Goal: Task Accomplishment & Management: Complete application form

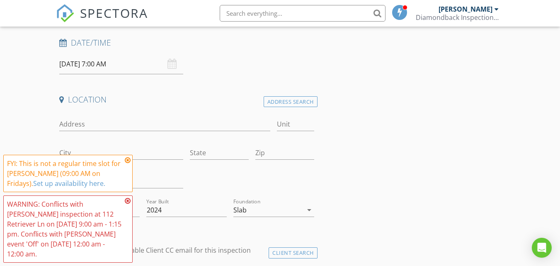
scroll to position [83, 0]
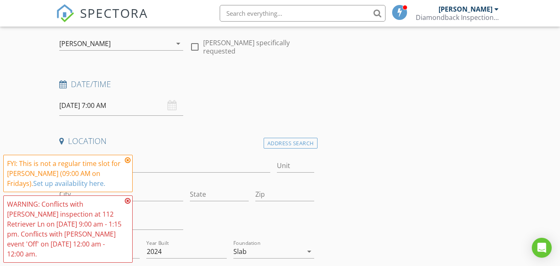
click at [126, 111] on input "[DATE] 7:00 AM" at bounding box center [121, 105] width 124 height 20
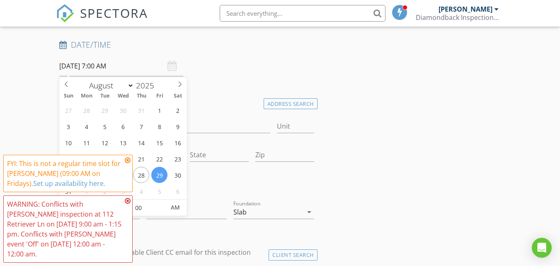
scroll to position [124, 0]
select select "8"
click at [180, 80] on icon at bounding box center [180, 81] width 3 height 5
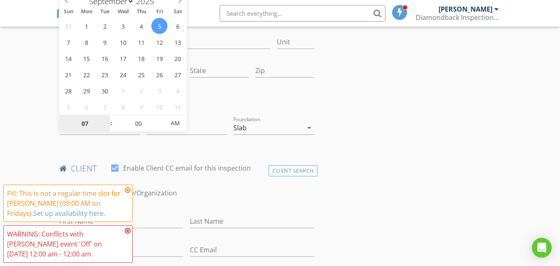
scroll to position [207, 0]
type input "[DATE] 8:00 AM"
type input "08"
click at [107, 116] on span at bounding box center [107, 118] width 6 height 8
type input "[DATE] 9:00 AM"
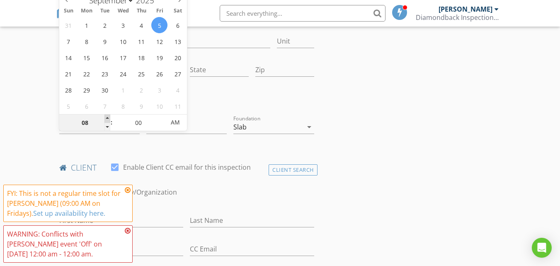
type input "09"
click at [107, 116] on span at bounding box center [107, 118] width 6 height 8
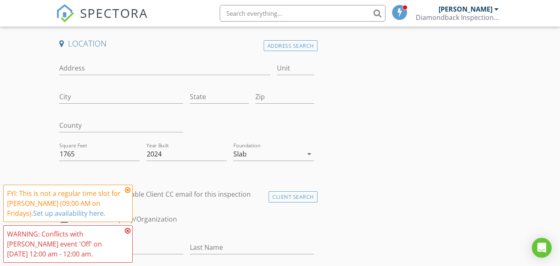
scroll to position [166, 0]
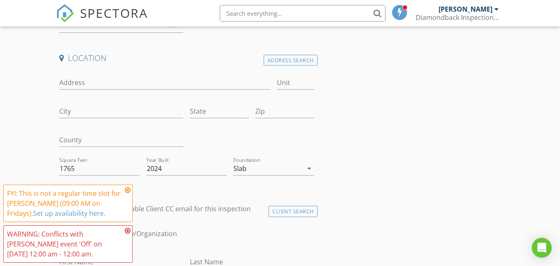
drag, startPoint x: 293, startPoint y: 60, endPoint x: 261, endPoint y: 64, distance: 32.6
click at [293, 60] on div "Address Search" at bounding box center [291, 60] width 54 height 11
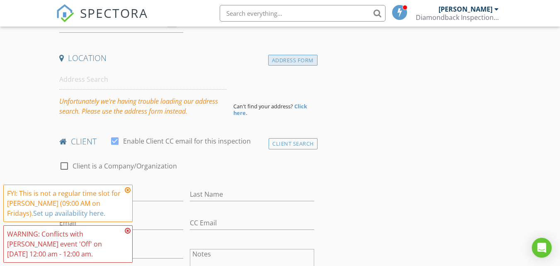
click at [290, 63] on div "Address Form" at bounding box center [292, 60] width 49 height 11
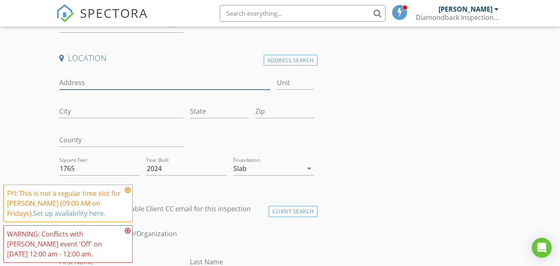
click at [82, 83] on input "Address" at bounding box center [164, 83] width 211 height 14
type input "[STREET_ADDRESS][PERSON_NAME][PERSON_NAME]"
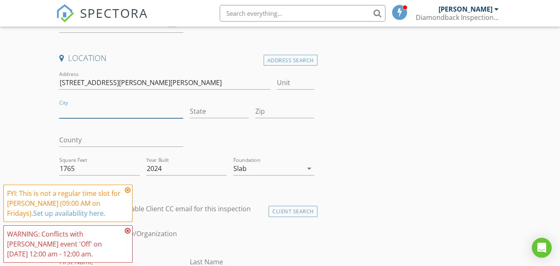
drag, startPoint x: 78, startPoint y: 111, endPoint x: 73, endPoint y: 111, distance: 5.4
click at [79, 111] on input "City" at bounding box center [121, 111] width 124 height 14
type input "[GEOGRAPHIC_DATA]"
drag, startPoint x: 214, startPoint y: 114, endPoint x: 210, endPoint y: 112, distance: 4.3
click at [214, 114] on input "State" at bounding box center [219, 111] width 59 height 14
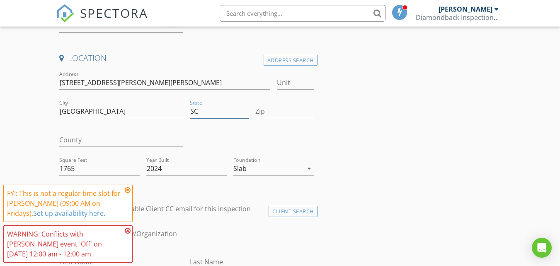
type input "SC"
click at [277, 107] on input "Zip" at bounding box center [284, 111] width 59 height 14
type input "29486"
click at [98, 140] on input "County" at bounding box center [121, 140] width 124 height 14
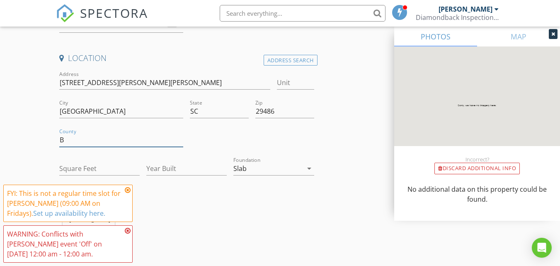
type input "Berkeley"
click at [95, 165] on input "Square Feet" at bounding box center [99, 169] width 80 height 14
type input "2800"
click at [165, 168] on input "Year Built" at bounding box center [186, 169] width 80 height 14
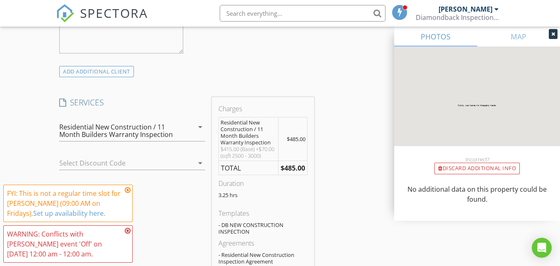
scroll to position [622, 0]
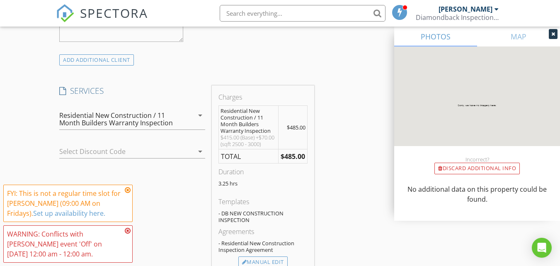
type input "2025"
click at [164, 114] on div "Residential New Construction / 11 Month Builders Warranty Inspection" at bounding box center [119, 118] width 121 height 15
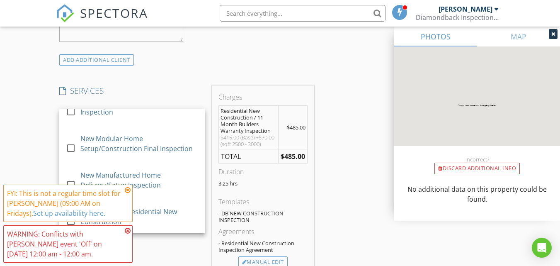
scroll to position [0, 0]
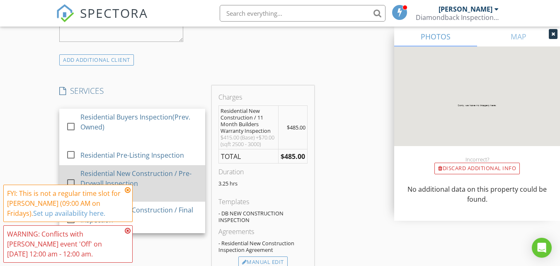
click at [151, 171] on div "Residential New Construction / Pre-Drywall Inspection" at bounding box center [139, 178] width 118 height 20
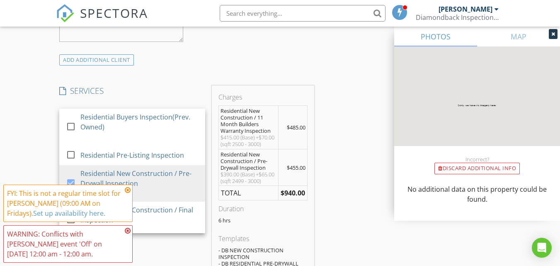
click at [257, 71] on div "INSPECTOR(S) check_box [PERSON_NAME] PRIMARY [PERSON_NAME] arrow_drop_down chec…" at bounding box center [186, 206] width 261 height 1463
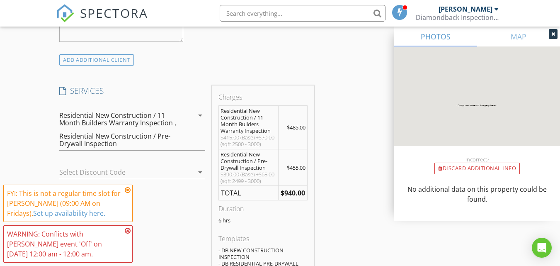
click at [197, 115] on icon "arrow_drop_down" at bounding box center [200, 115] width 10 height 10
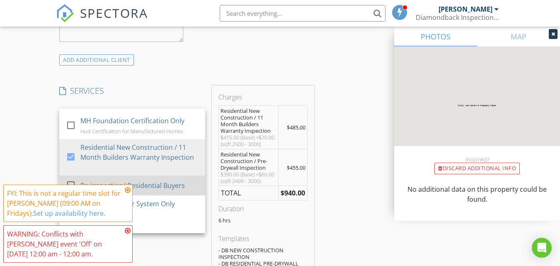
scroll to position [249, 0]
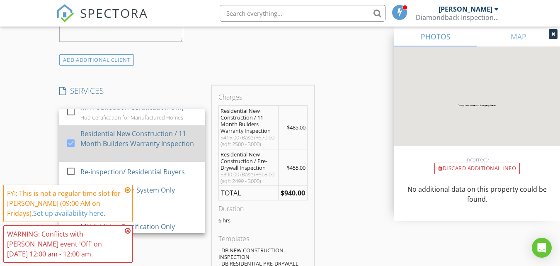
click at [70, 144] on div at bounding box center [71, 143] width 14 height 14
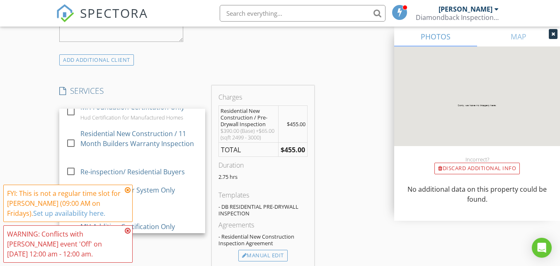
click at [42, 114] on div "New Inspection Click here to use the New Order Form INSPECTOR(S) check_box [PER…" at bounding box center [280, 188] width 560 height 1522
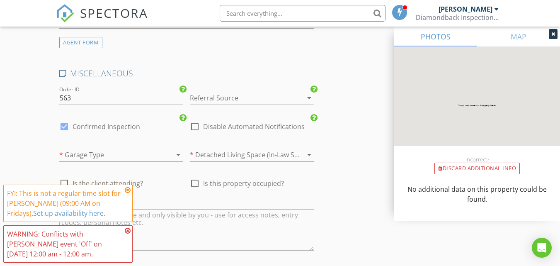
scroll to position [1160, 0]
click at [208, 102] on div at bounding box center [240, 95] width 101 height 13
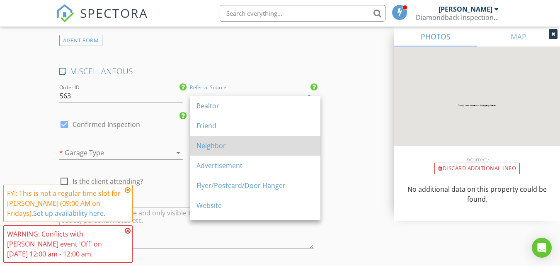
click at [230, 141] on div "Neighbor" at bounding box center [254, 145] width 117 height 10
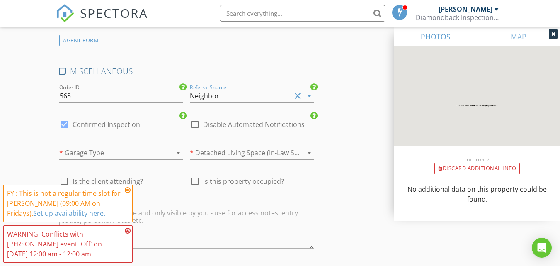
click at [232, 102] on div "Neighbor" at bounding box center [240, 95] width 101 height 13
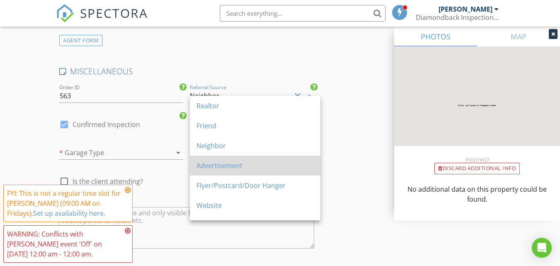
scroll to position [41, 0]
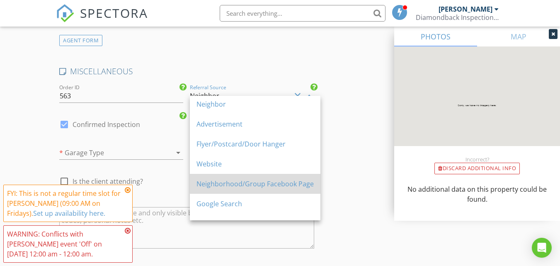
click at [246, 183] on div "Neighborhood/Group Facebook Page" at bounding box center [254, 184] width 117 height 10
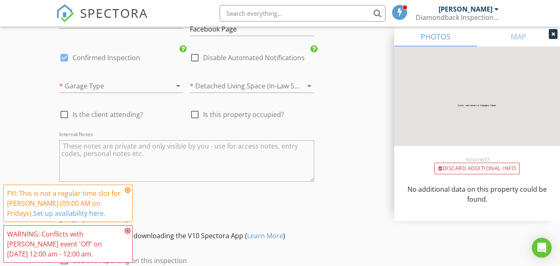
scroll to position [1285, 0]
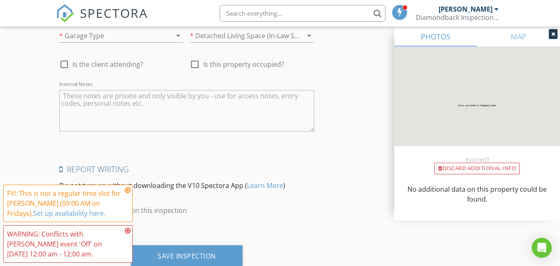
click at [102, 110] on textarea "Internal Notes" at bounding box center [186, 110] width 254 height 41
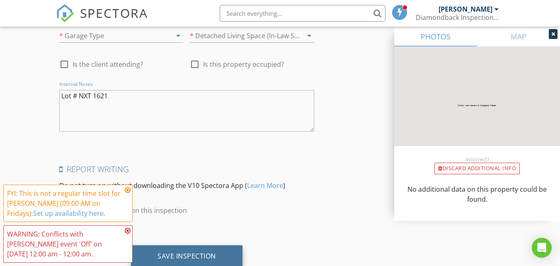
type textarea "Lot # NXT 1621"
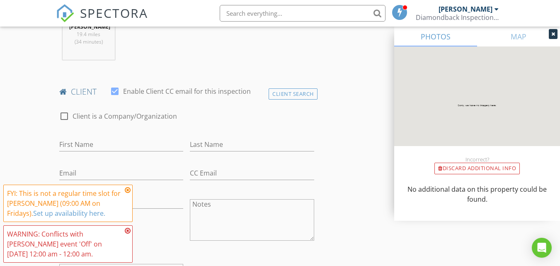
scroll to position [373, 0]
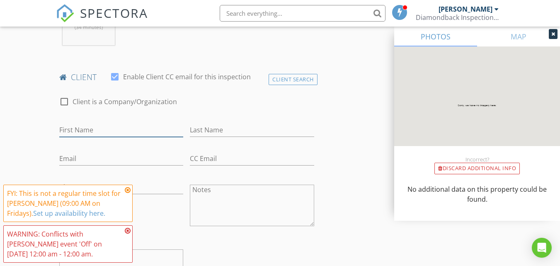
click at [105, 129] on input "First Name" at bounding box center [121, 130] width 124 height 14
type input "[PERSON_NAME]"
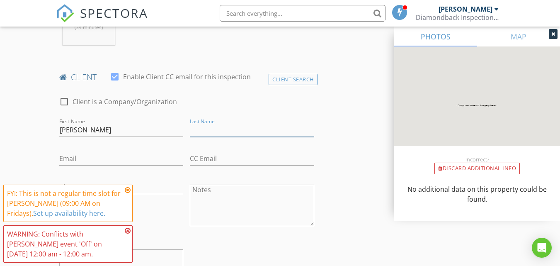
click at [201, 129] on input "Last Name" at bounding box center [252, 130] width 124 height 14
type input "Gladstone"
click at [108, 157] on input "Email" at bounding box center [121, 159] width 124 height 14
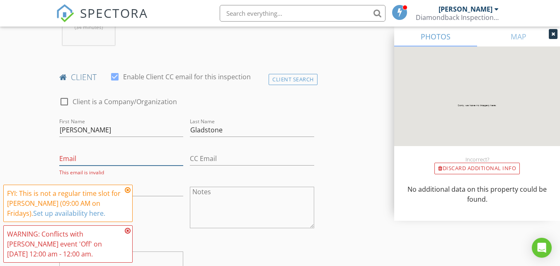
click at [89, 163] on input "Email" at bounding box center [121, 159] width 124 height 14
paste input "[PERSON_NAME][EMAIL_ADDRESS][DOMAIN_NAME]"
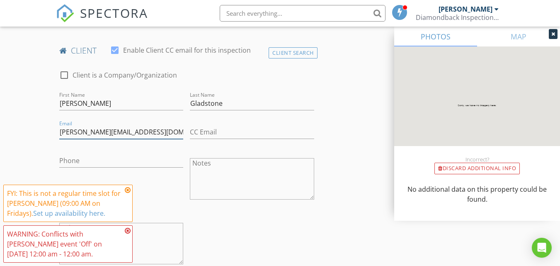
scroll to position [414, 0]
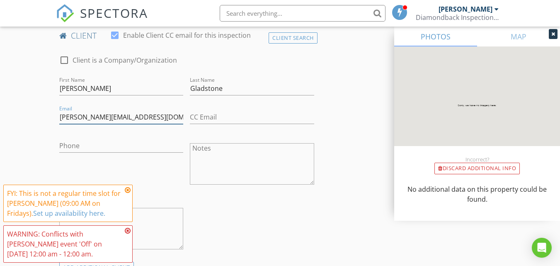
type input "[PERSON_NAME][EMAIL_ADDRESS][DOMAIN_NAME]"
